Goal: Task Accomplishment & Management: Manage account settings

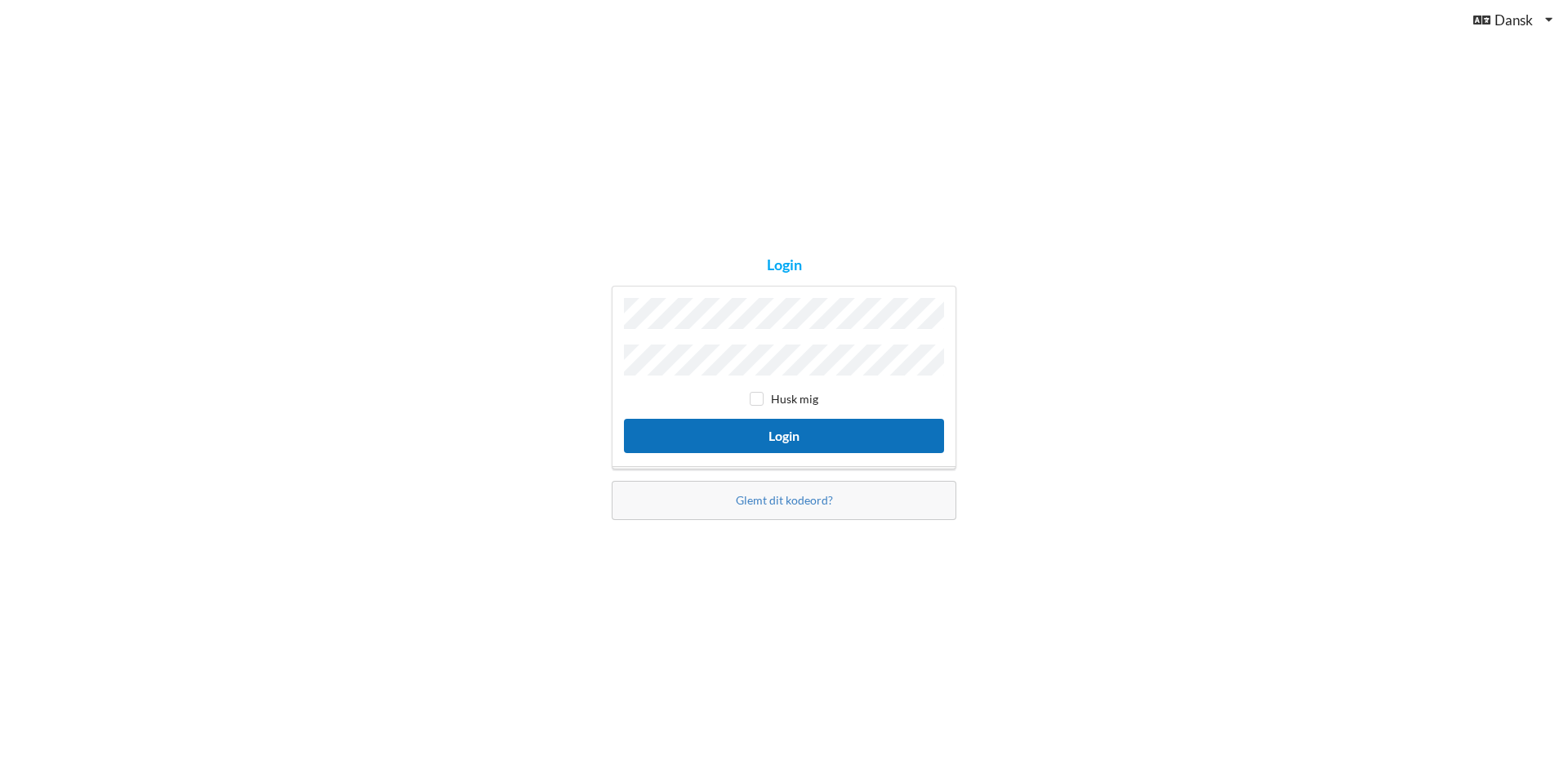
click at [787, 426] on button "Login" at bounding box center [783, 435] width 320 height 34
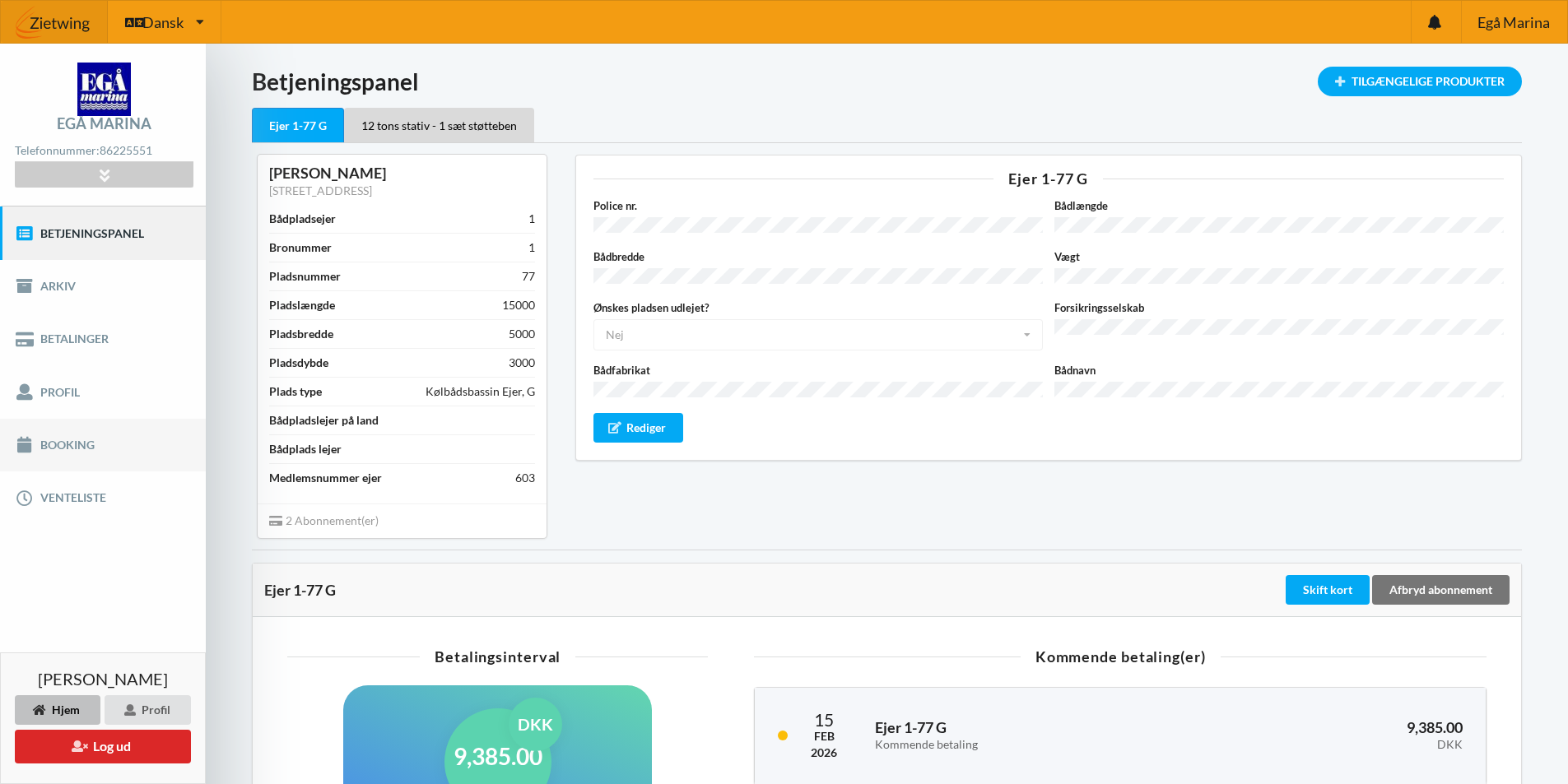
click at [50, 444] on link "Booking" at bounding box center [102, 445] width 205 height 53
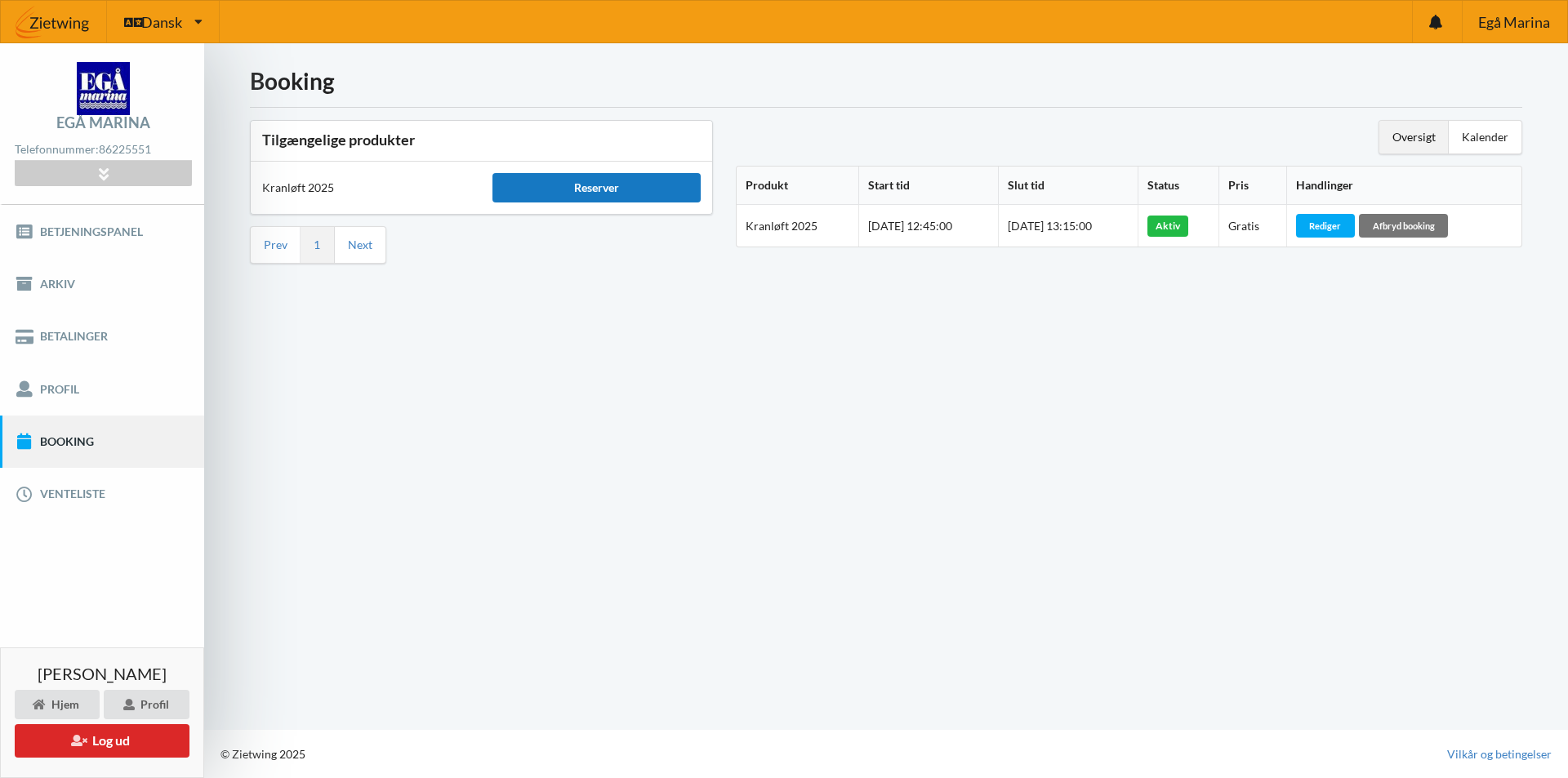
click at [586, 188] on div "Reserver" at bounding box center [595, 187] width 208 height 29
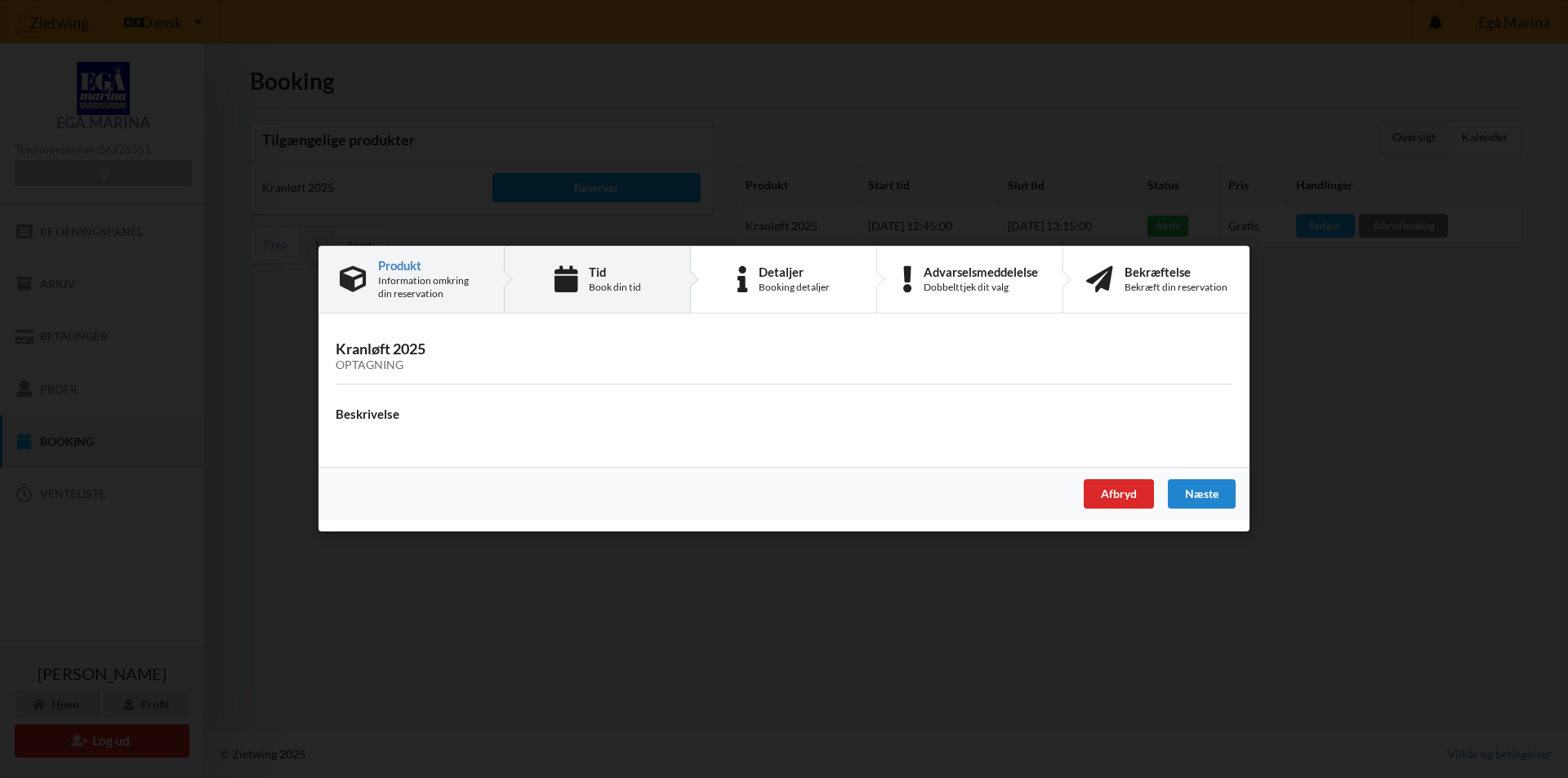
click at [599, 282] on div "Book din tid" at bounding box center [615, 287] width 53 height 13
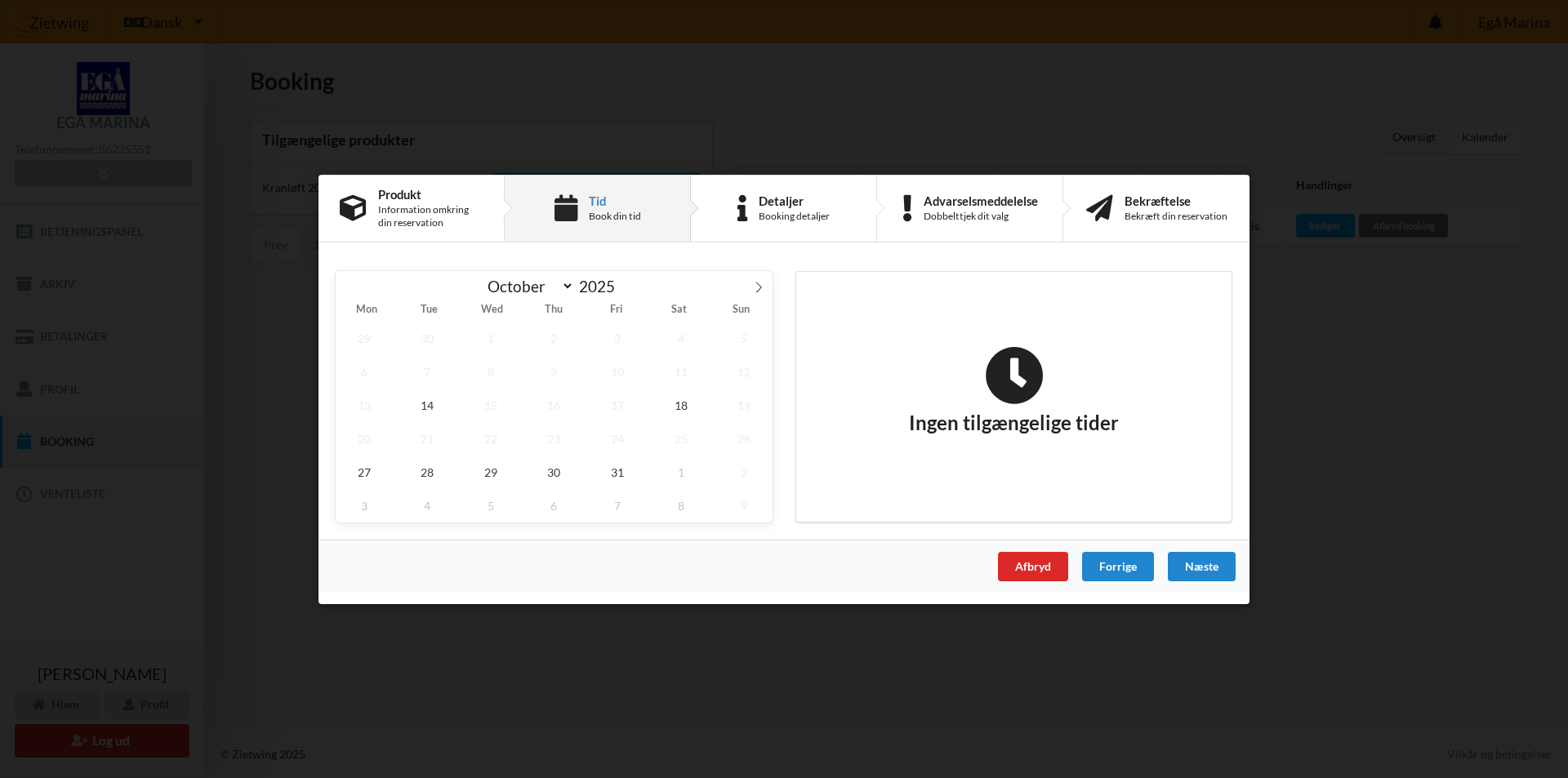
click at [361, 307] on span "Mon" at bounding box center [366, 309] width 62 height 10
click at [1037, 567] on div "Afbryd" at bounding box center [1033, 565] width 70 height 29
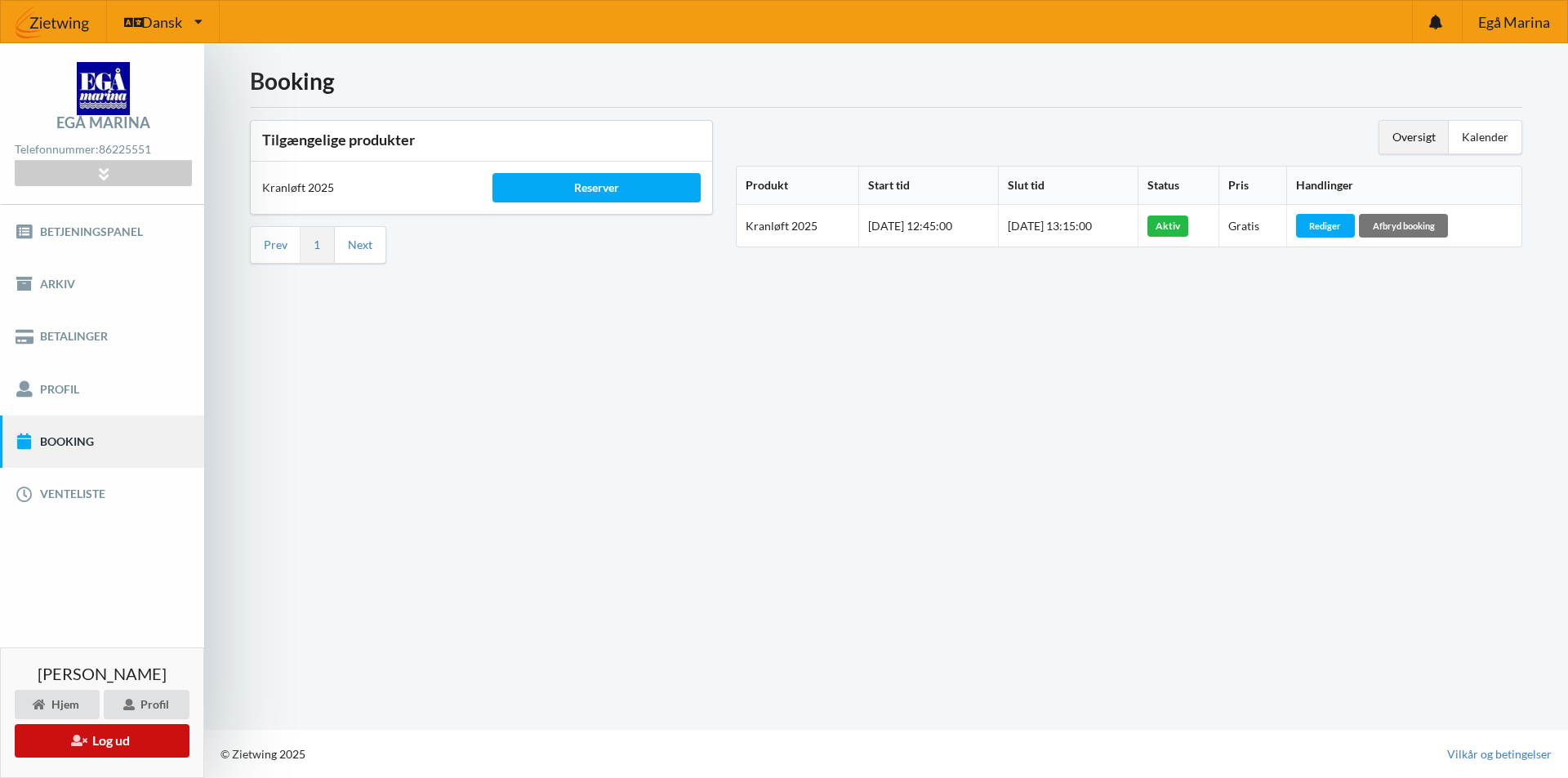
click at [91, 744] on button "Log ud" at bounding box center [102, 740] width 175 height 34
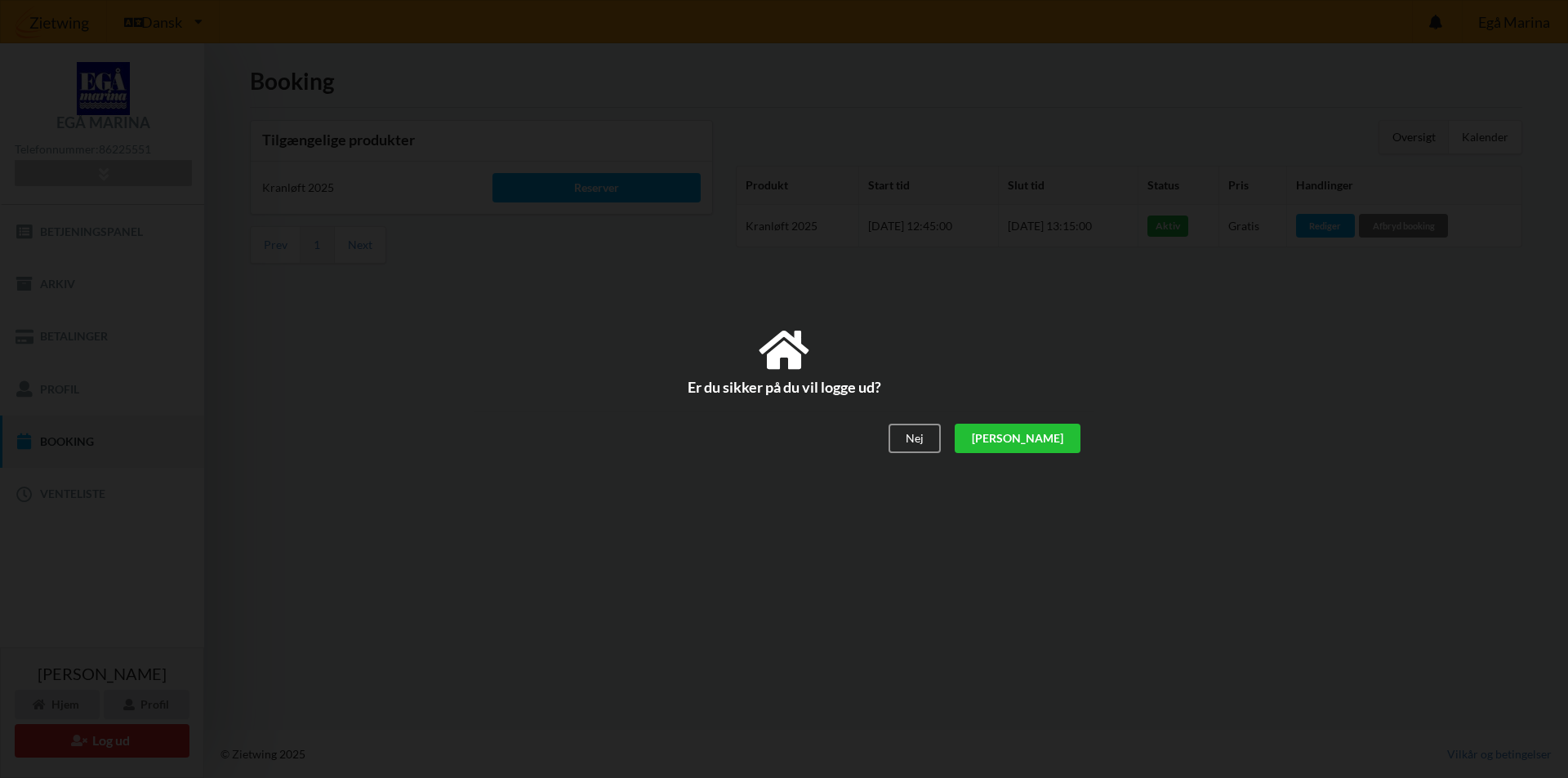
click at [1048, 437] on div "[PERSON_NAME]" at bounding box center [1018, 437] width 126 height 29
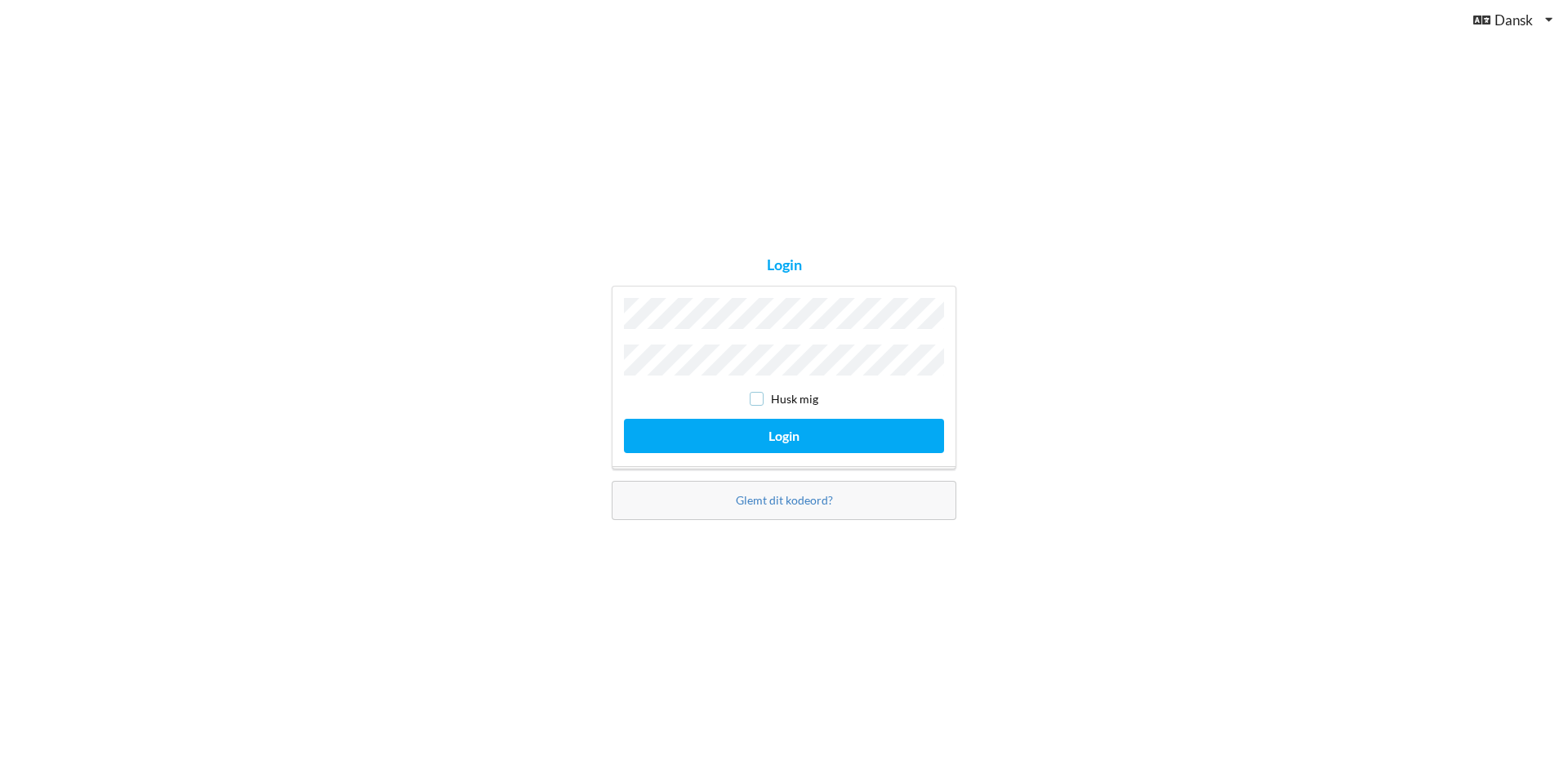
click at [760, 393] on input "checkbox" at bounding box center [756, 398] width 14 height 14
checkbox input "true"
